Goal: Information Seeking & Learning: Stay updated

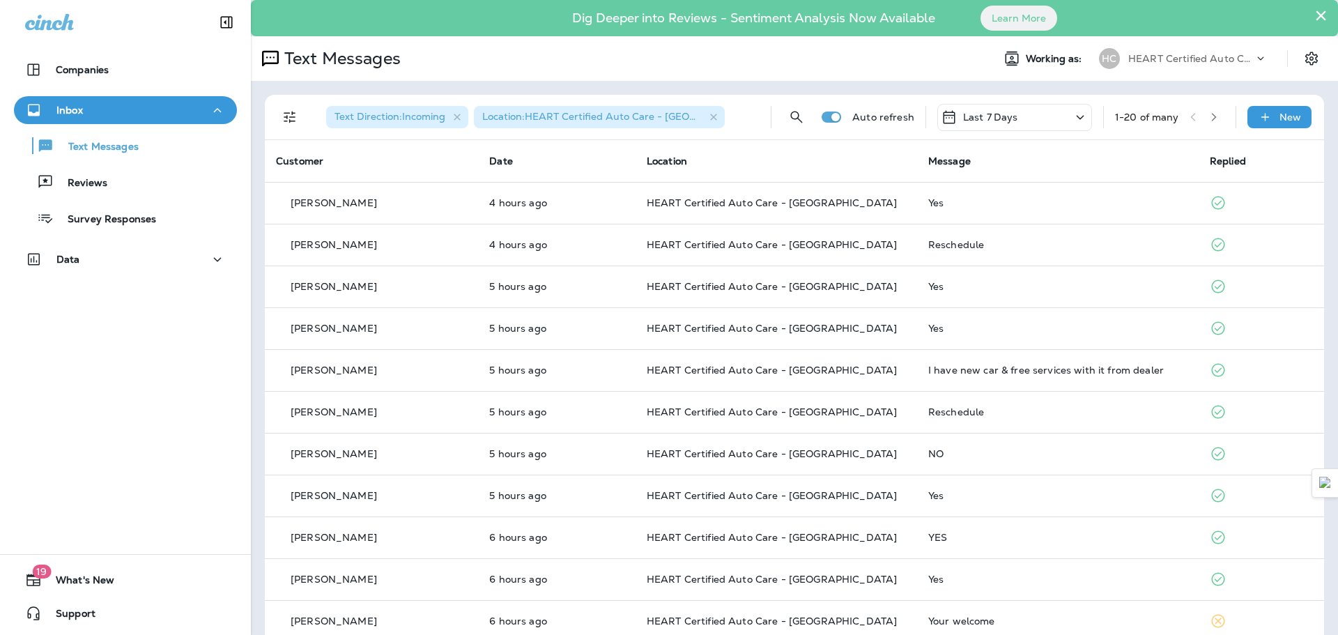
click at [165, 161] on div "Text Messages Reviews Survey Responses" at bounding box center [125, 178] width 223 height 109
click at [155, 132] on button "Text Messages" at bounding box center [125, 145] width 223 height 29
click at [140, 184] on div "Reviews" at bounding box center [126, 181] width 212 height 21
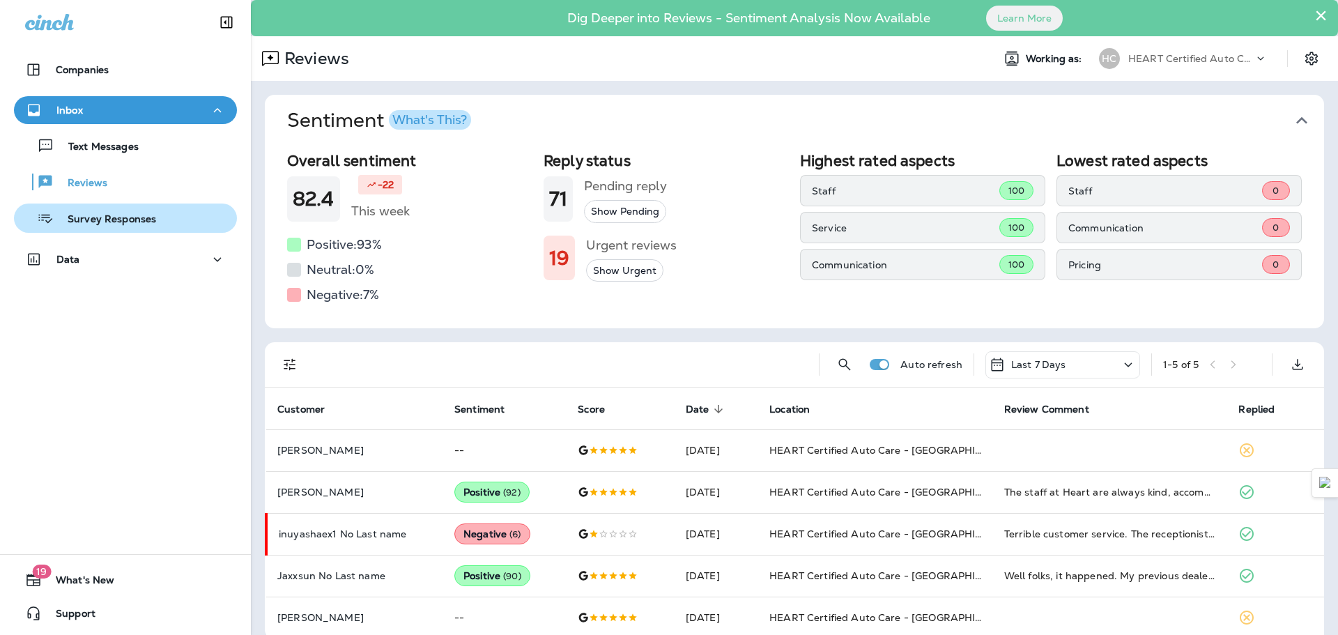
click at [147, 208] on div "Survey Responses" at bounding box center [88, 218] width 137 height 21
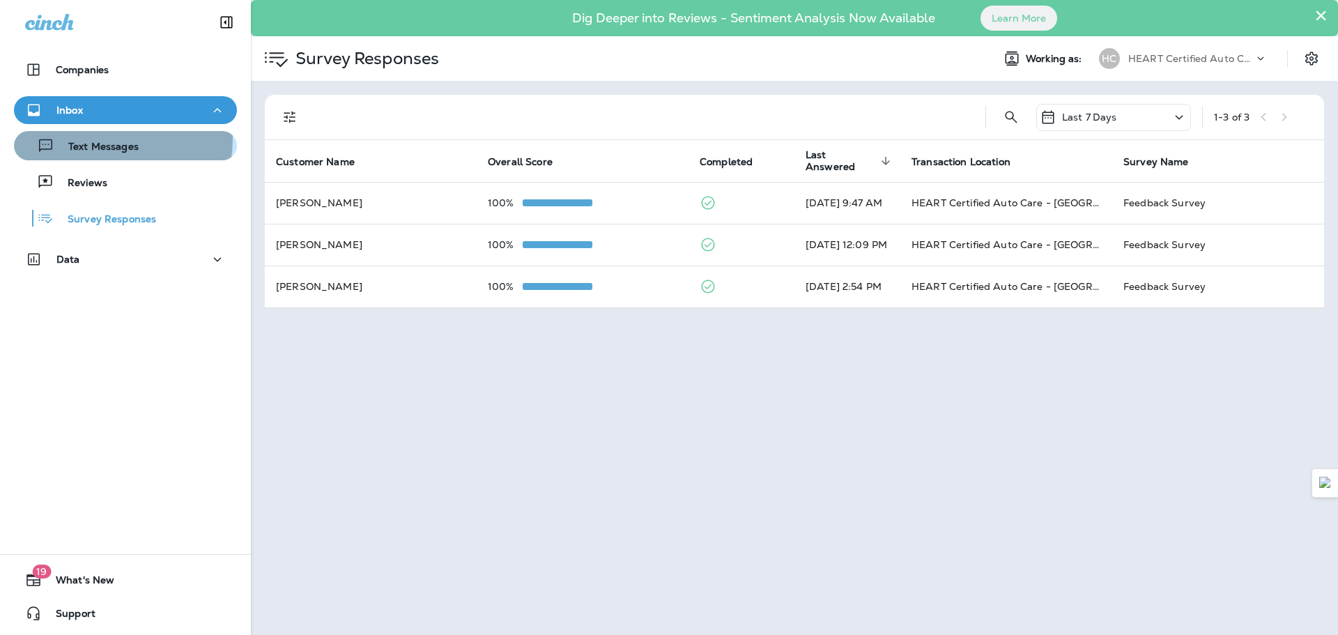
click at [79, 137] on div "Text Messages" at bounding box center [79, 145] width 119 height 21
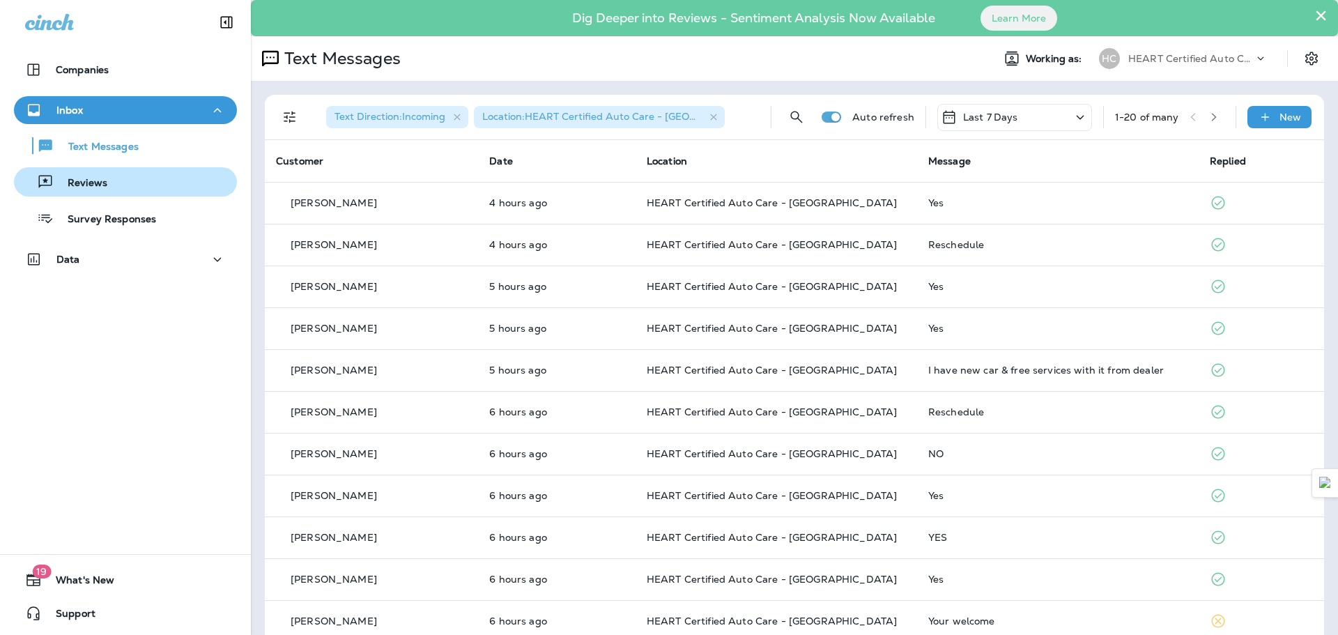
click at [88, 187] on p "Reviews" at bounding box center [81, 183] width 54 height 13
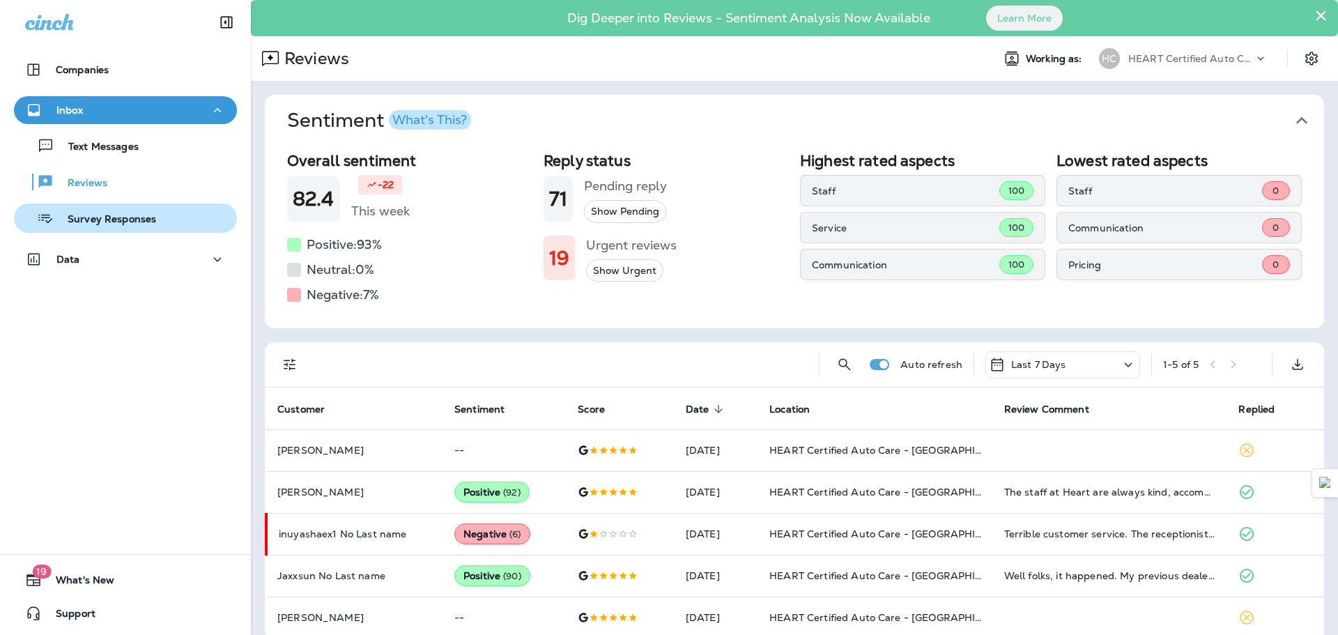
click at [80, 217] on p "Survey Responses" at bounding box center [105, 219] width 102 height 13
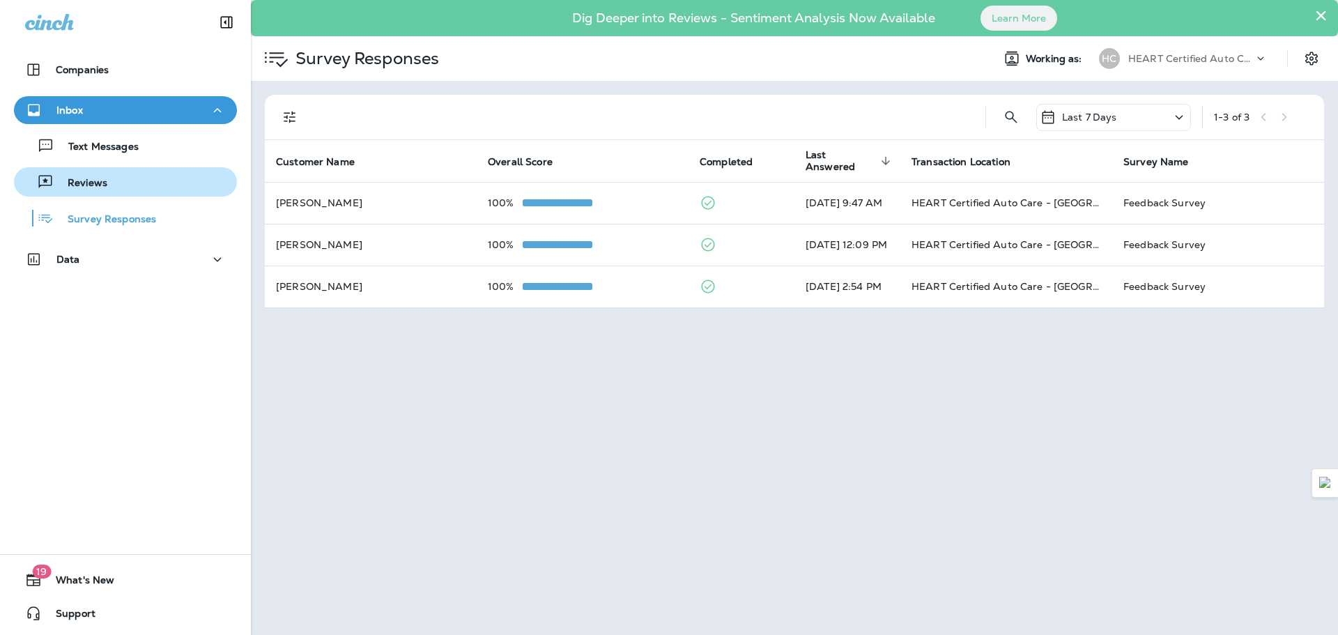
click at [117, 176] on div "Reviews" at bounding box center [126, 181] width 212 height 21
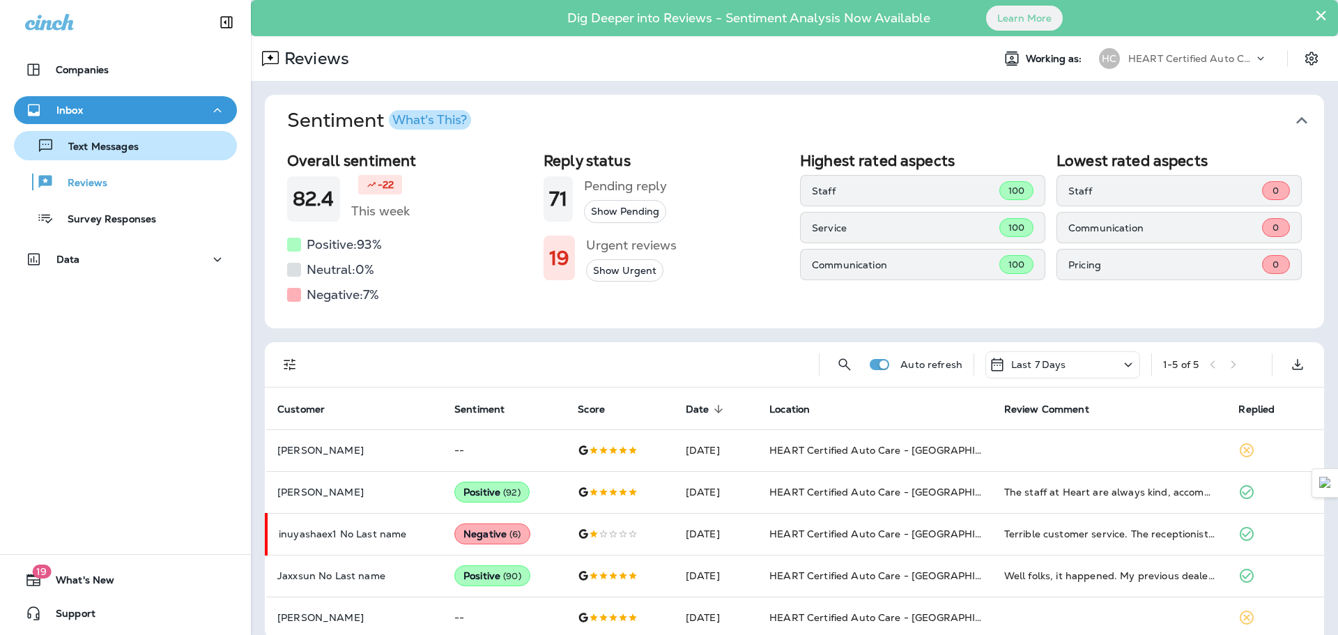
click at [98, 137] on div "Text Messages" at bounding box center [79, 145] width 119 height 21
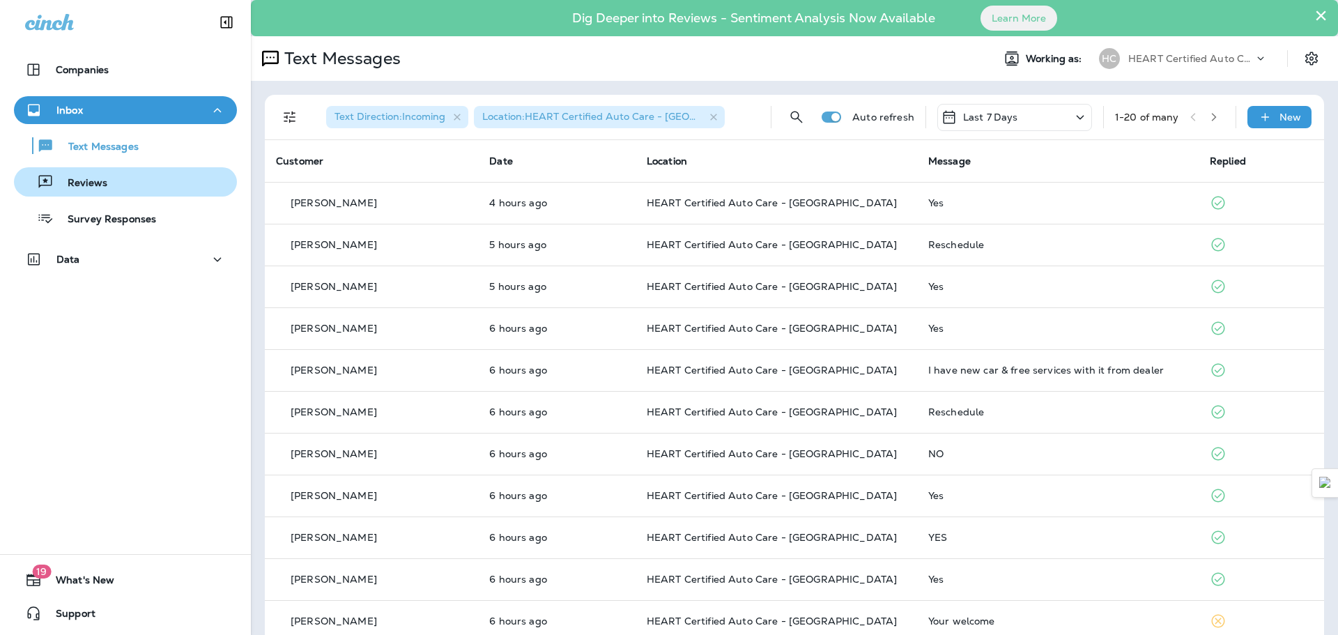
click at [122, 182] on div "Reviews" at bounding box center [126, 181] width 212 height 21
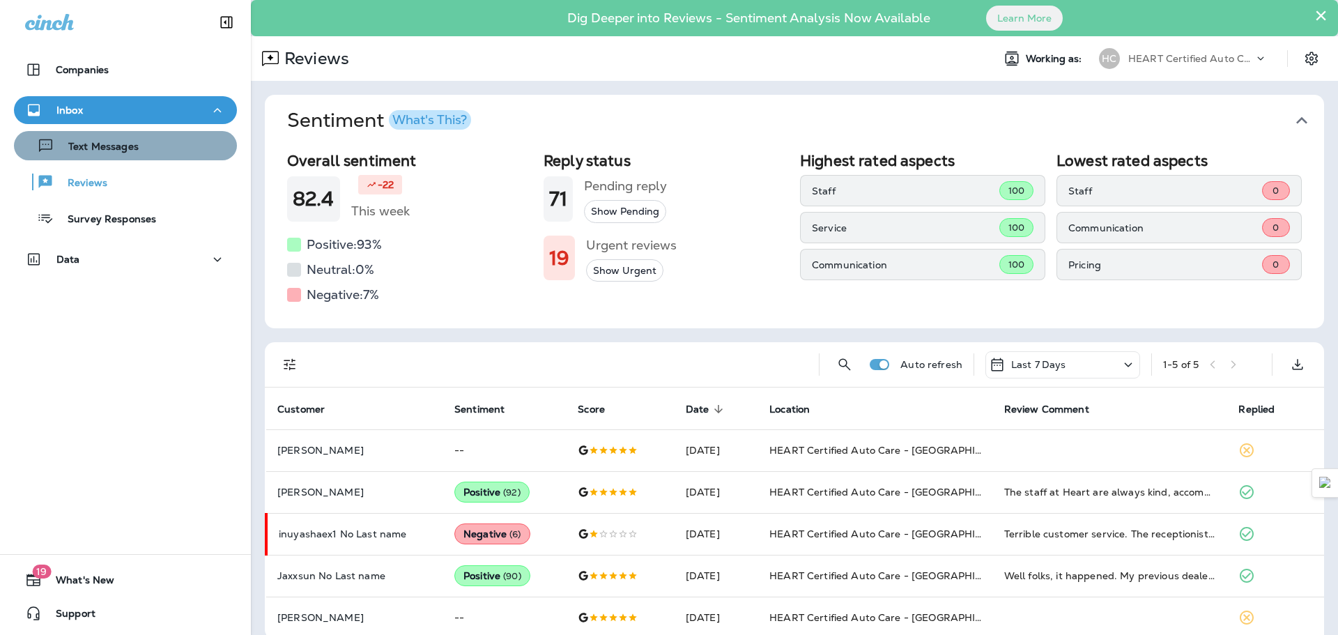
click at [146, 151] on div "Text Messages" at bounding box center [126, 145] width 212 height 21
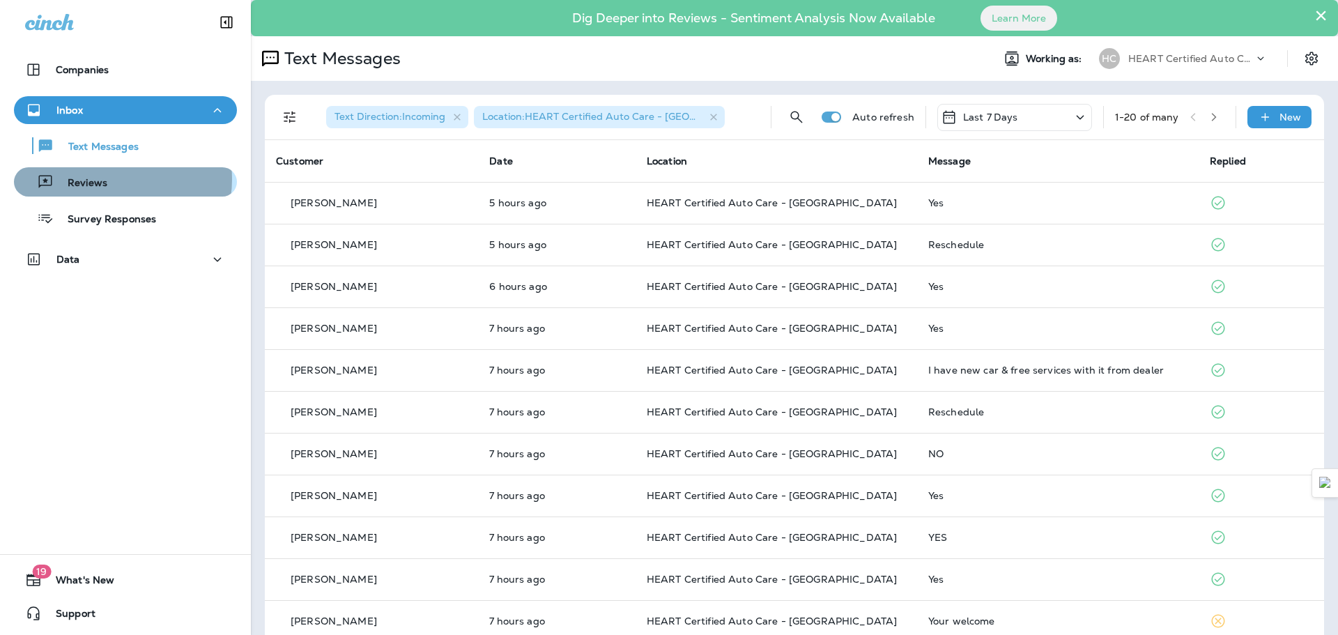
click at [112, 179] on div "Reviews" at bounding box center [126, 181] width 212 height 21
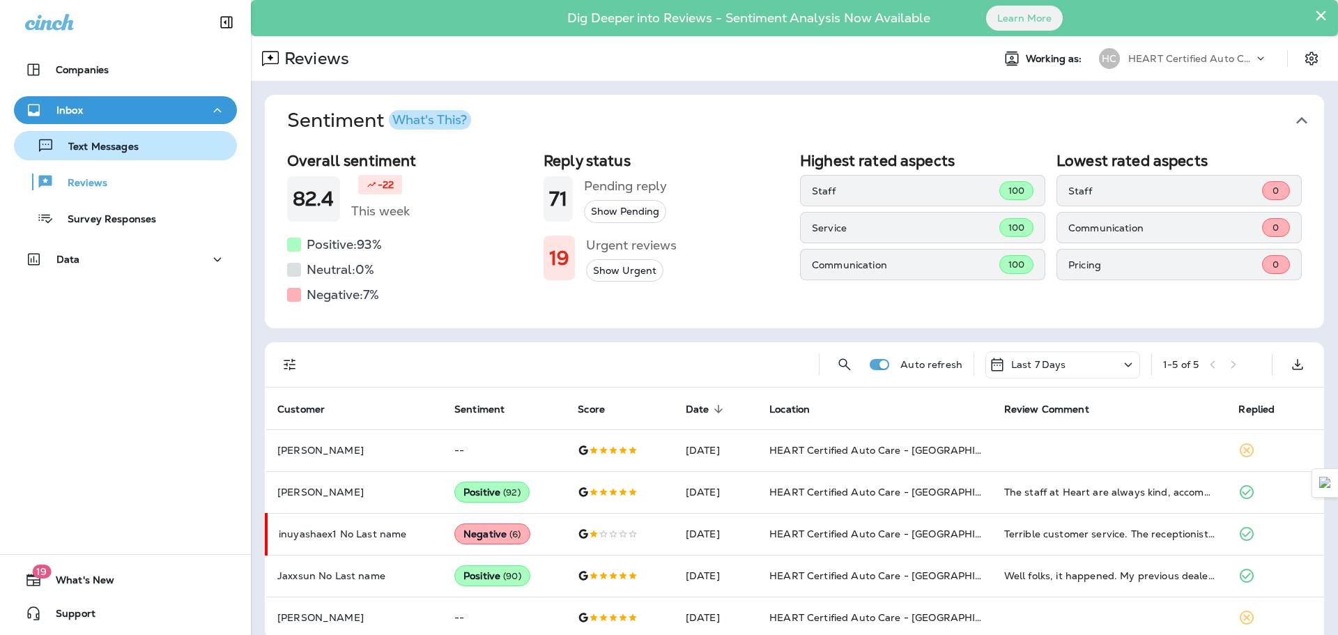
click at [119, 153] on p "Text Messages" at bounding box center [96, 147] width 84 height 13
